Goal: Task Accomplishment & Management: Manage account settings

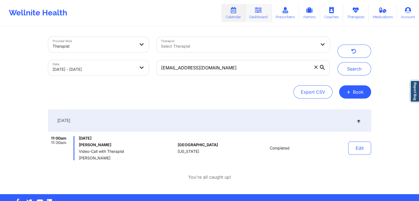
click at [255, 15] on link "Dashboard" at bounding box center [258, 13] width 26 height 18
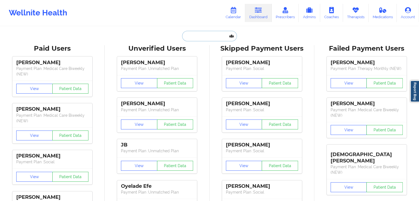
click at [196, 36] on input "text" at bounding box center [209, 36] width 55 height 10
paste input "[EMAIL_ADDRESS][DOMAIN_NAME]"
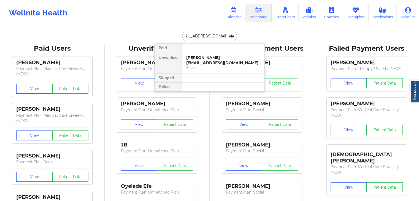
type input "[EMAIL_ADDRESS][DOMAIN_NAME]"
click at [197, 61] on div "[PERSON_NAME] [PERSON_NAME] - [EMAIL_ADDRESS][DOMAIN_NAME]" at bounding box center [223, 60] width 74 height 10
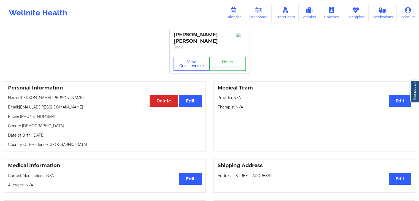
click at [185, 63] on button "View Questionnaire" at bounding box center [192, 64] width 36 height 14
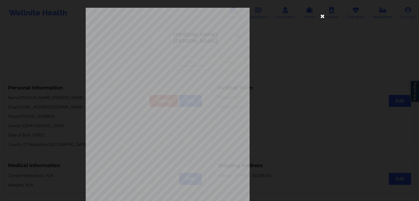
click at [320, 16] on icon at bounding box center [322, 16] width 9 height 9
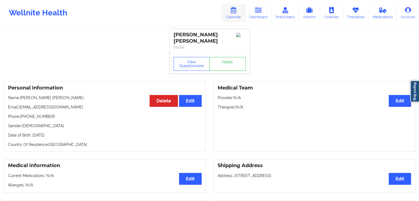
drag, startPoint x: 264, startPoint y: 8, endPoint x: 229, endPoint y: 18, distance: 36.0
click at [264, 8] on link "Dashboard" at bounding box center [258, 13] width 26 height 18
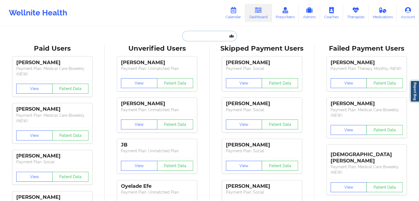
click at [205, 35] on input "text" at bounding box center [209, 36] width 55 height 10
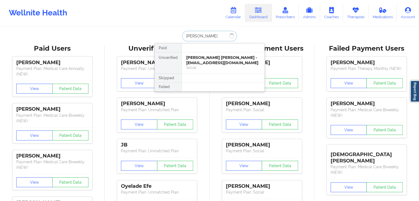
type input "[PERSON_NAME]"
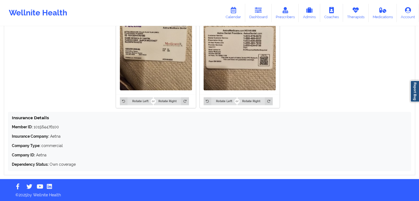
scroll to position [429, 0]
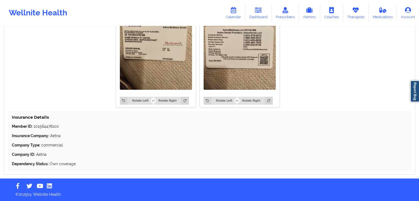
click at [143, 50] on img at bounding box center [156, 42] width 72 height 96
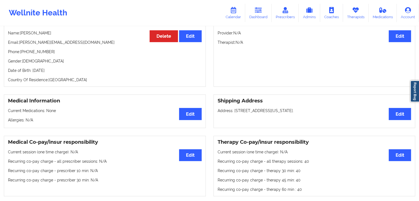
scroll to position [40, 0]
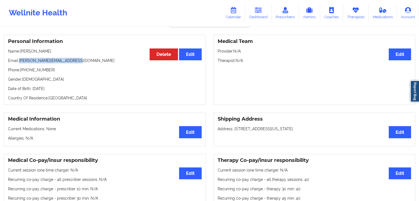
drag, startPoint x: 77, startPoint y: 63, endPoint x: 19, endPoint y: 62, distance: 57.3
click at [19, 62] on p "Email: monica.r.yantin45@gmail.com" at bounding box center [105, 61] width 194 height 6
copy p "monica.r.yantin45@gmail.com"
click at [234, 11] on icon at bounding box center [233, 10] width 7 height 6
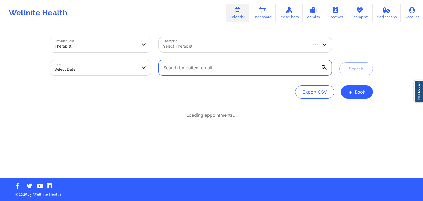
click at [194, 71] on input "text" at bounding box center [245, 67] width 173 height 15
paste input "fsworr@gmail.com"
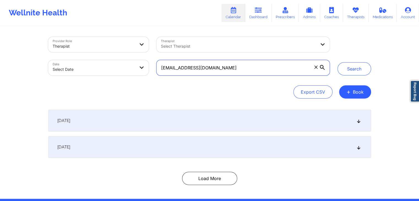
type input "fsworr@gmail.com"
click at [338, 62] on button "Search" at bounding box center [355, 68] width 34 height 13
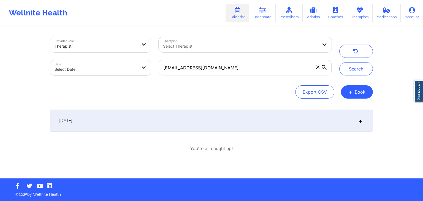
click at [162, 117] on div "October 1, 2025" at bounding box center [211, 121] width 323 height 22
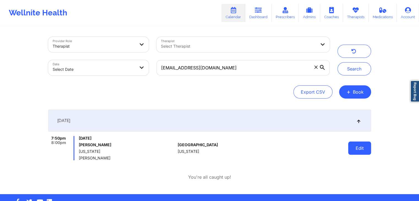
click at [358, 151] on button "Edit" at bounding box center [359, 148] width 23 height 13
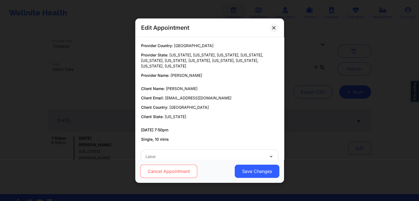
click at [180, 169] on button "Cancel Appointment" at bounding box center [168, 171] width 57 height 13
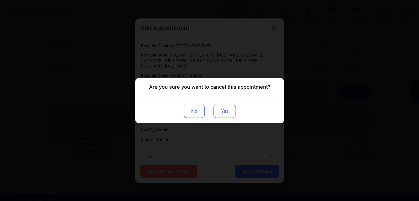
click at [223, 117] on button "Yes" at bounding box center [224, 110] width 22 height 13
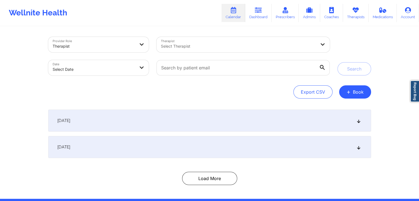
click at [359, 22] on div "Wellnite Health Calendar Dashboard Prescribers Admins Coaches Therapists Medica…" at bounding box center [209, 13] width 419 height 22
click at [356, 17] on link "Therapists" at bounding box center [356, 13] width 26 height 18
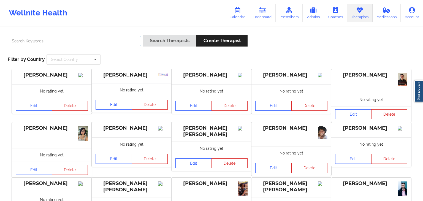
click at [95, 42] on input "text" at bounding box center [74, 41] width 133 height 10
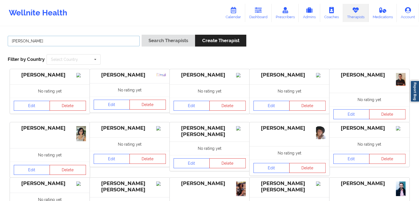
type input "[PERSON_NAME]"
click at [142, 35] on button "Search Therapists" at bounding box center [168, 41] width 53 height 12
